Goal: Register for event/course

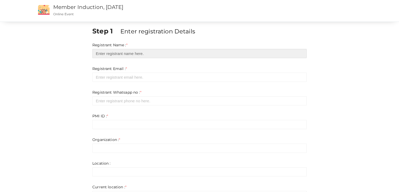
click at [116, 55] on input "text" at bounding box center [199, 53] width 215 height 9
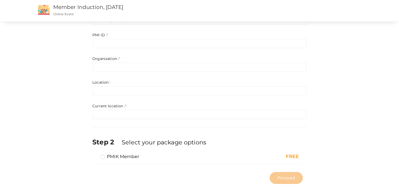
scroll to position [88, 0]
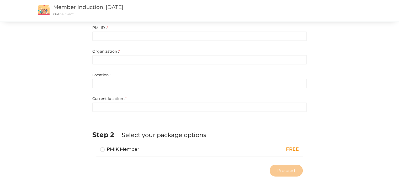
click at [103, 148] on label "PMIK Member" at bounding box center [119, 149] width 39 height 6
click at [95, 147] on input "PMIK Member" at bounding box center [95, 147] width 0 height 0
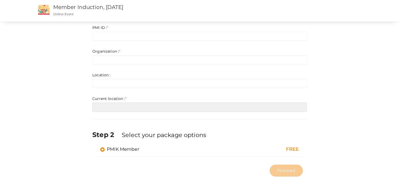
click at [119, 107] on input "text" at bounding box center [199, 106] width 215 height 9
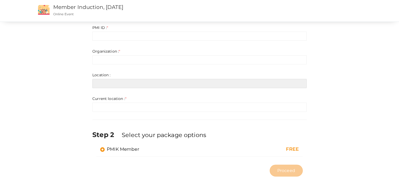
click at [120, 82] on input "text" at bounding box center [199, 83] width 215 height 9
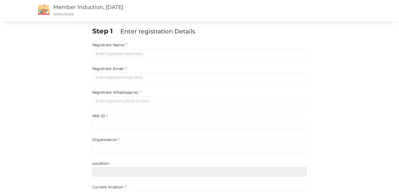
scroll to position [0, 0]
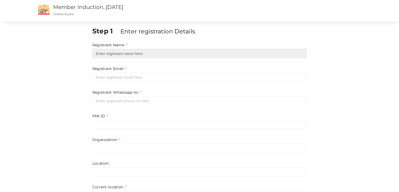
click at [131, 55] on input "text" at bounding box center [199, 53] width 215 height 9
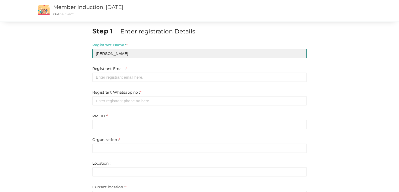
type input "[PERSON_NAME]"
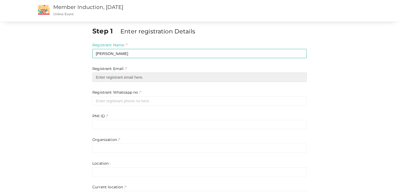
click at [126, 75] on input "email" at bounding box center [199, 76] width 215 height 9
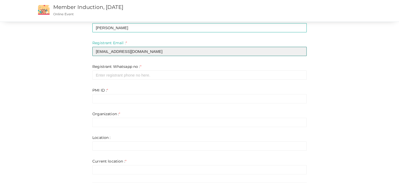
scroll to position [26, 0]
type input "[EMAIL_ADDRESS][DOMAIN_NAME]"
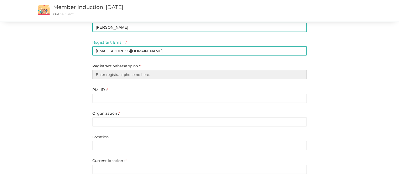
click at [127, 75] on input "number" at bounding box center [199, 74] width 215 height 9
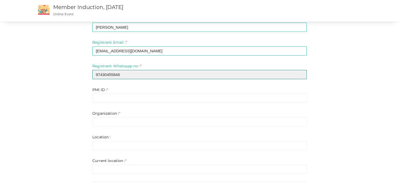
type input "97430455846"
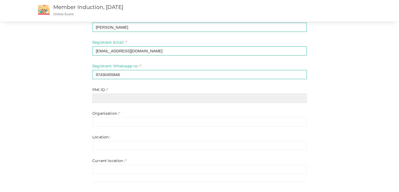
click at [99, 100] on input "text" at bounding box center [199, 97] width 215 height 9
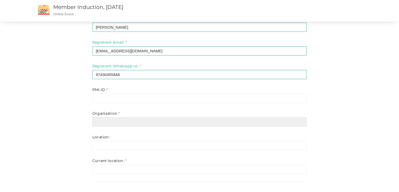
click at [116, 122] on input "text" at bounding box center [199, 121] width 215 height 9
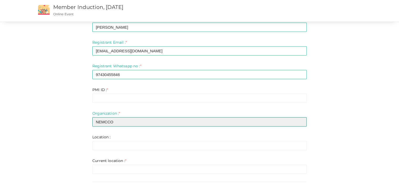
type input "NEMCCO"
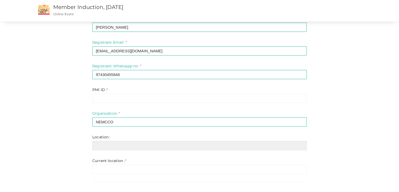
click at [107, 143] on input "text" at bounding box center [199, 145] width 215 height 9
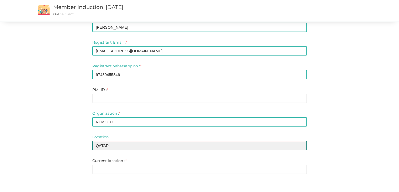
type input "QATAR"
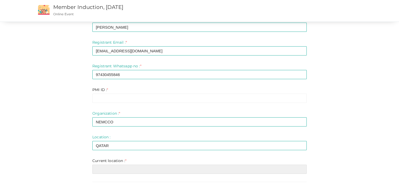
click at [112, 165] on input "text" at bounding box center [199, 168] width 215 height 9
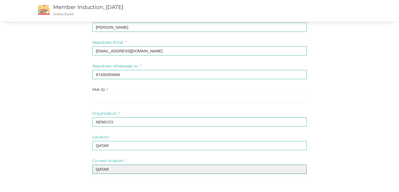
type input "QATAR"
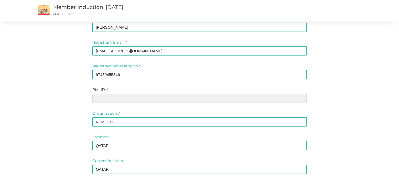
click at [122, 97] on input "text" at bounding box center [199, 97] width 215 height 9
paste input "7801496"
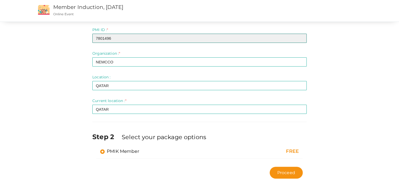
scroll to position [88, 0]
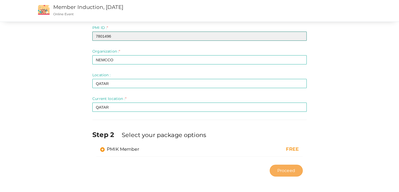
type input "7801496"
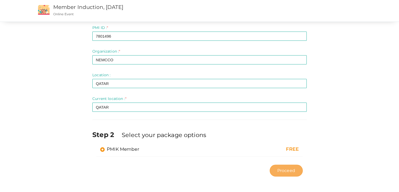
click at [292, 173] on span "Proceed" at bounding box center [287, 170] width 18 height 6
